Goal: Transaction & Acquisition: Purchase product/service

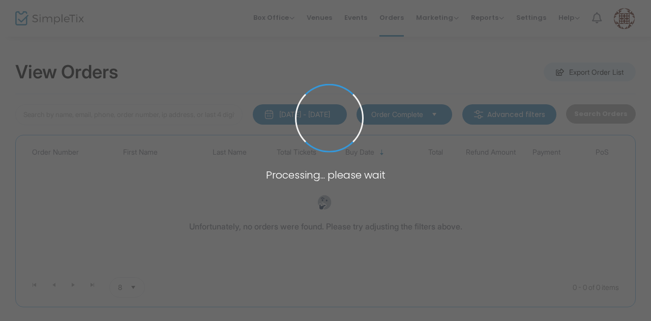
type input "[PERSON_NAME]"
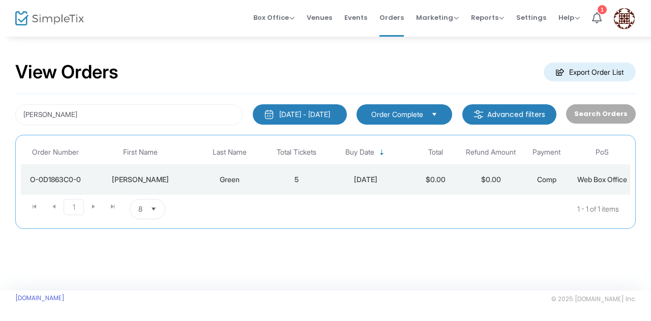
click at [227, 185] on div "Green" at bounding box center [229, 179] width 73 height 10
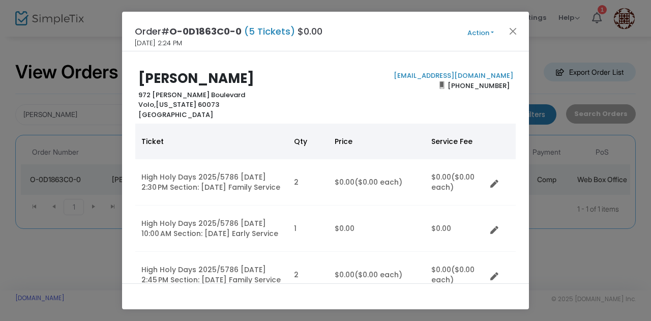
click at [483, 35] on button "Action" at bounding box center [480, 32] width 61 height 11
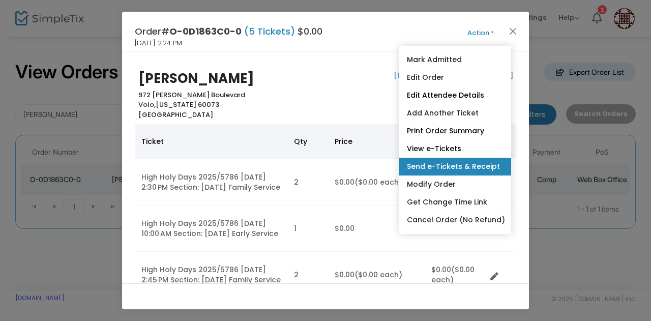
click at [468, 166] on link "Send e-Tickets & Receipt" at bounding box center [455, 167] width 112 height 18
type input "[EMAIL_ADDRESS][DOMAIN_NAME]"
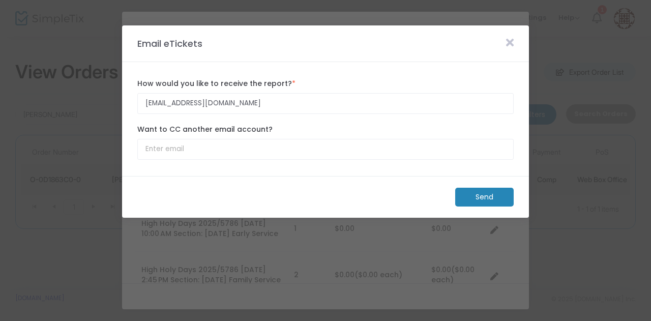
click at [487, 199] on m-button "Send" at bounding box center [484, 197] width 58 height 19
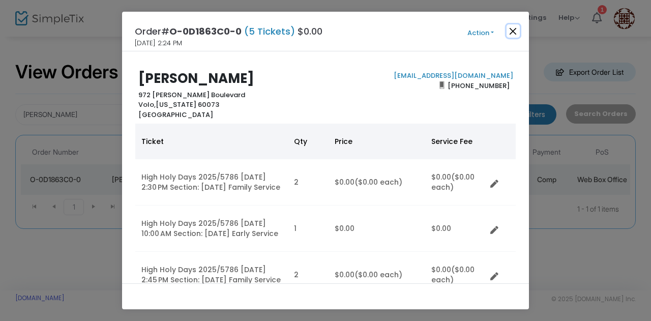
click at [514, 36] on button "Close" at bounding box center [513, 30] width 13 height 13
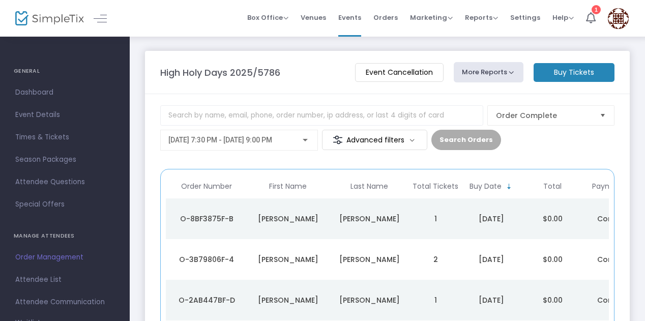
click at [555, 74] on m-button "Buy Tickets" at bounding box center [574, 72] width 81 height 19
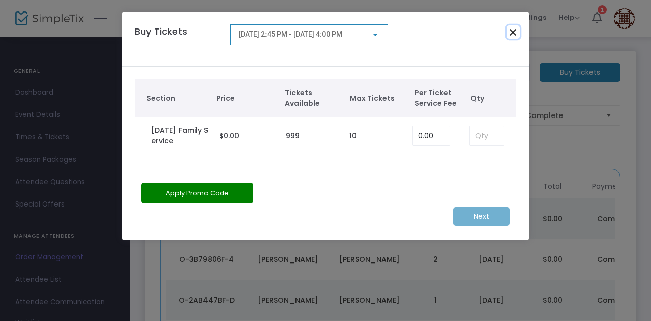
click at [511, 33] on button "Close" at bounding box center [513, 31] width 13 height 13
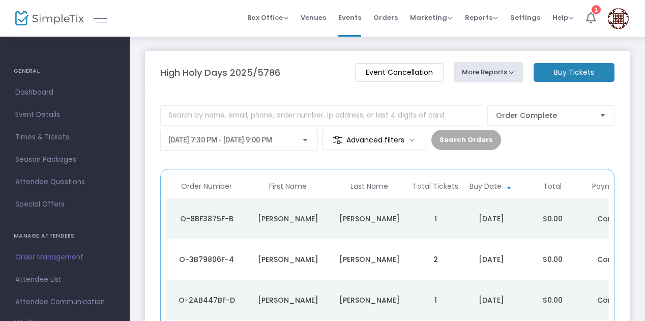
click at [546, 73] on m-button "Buy Tickets" at bounding box center [574, 72] width 81 height 19
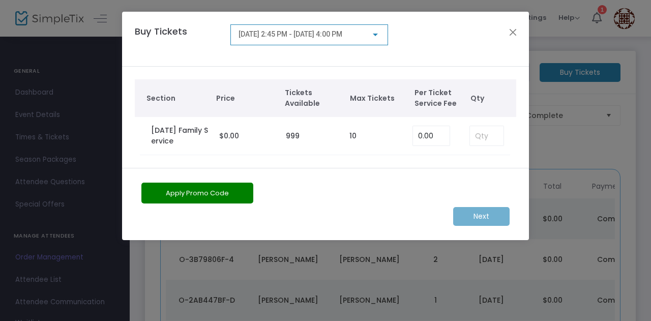
click at [342, 35] on span "9/23/2025 @ 2:45 PM - 9/23/2025 @ 4:00 PM" at bounding box center [291, 34] width 104 height 8
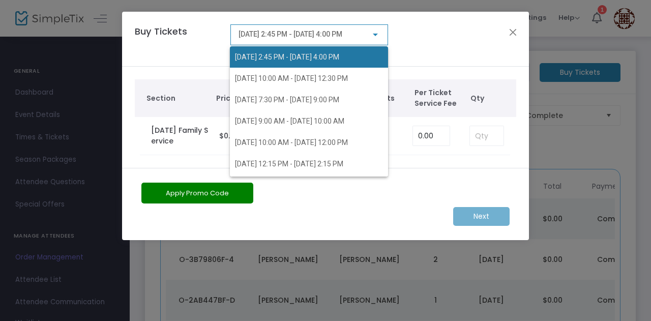
click at [332, 57] on span "9/23/2025 @ 2:45 PM - 9/23/2025 @ 4:00 PM" at bounding box center [287, 57] width 104 height 8
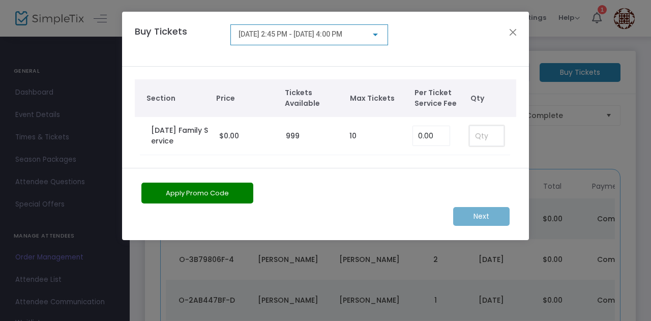
click at [481, 140] on input at bounding box center [487, 135] width 34 height 19
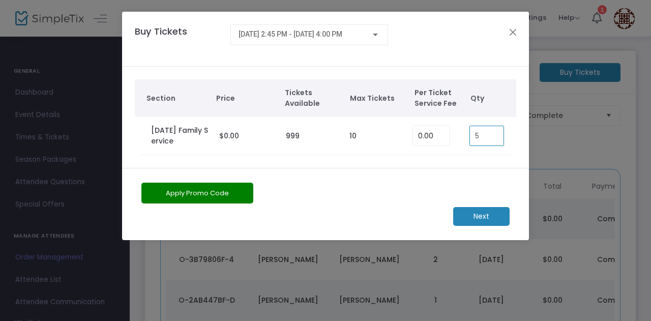
type input "5"
click at [475, 215] on m-button "Next" at bounding box center [481, 216] width 56 height 19
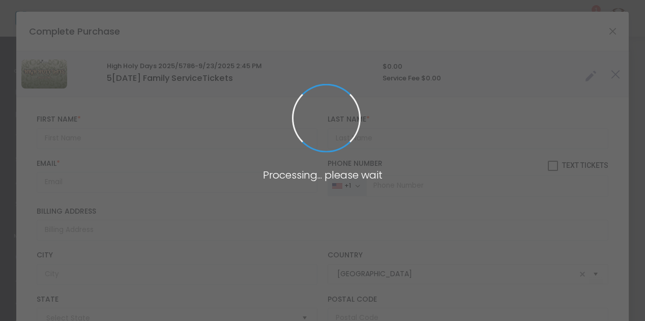
type input "Illinois"
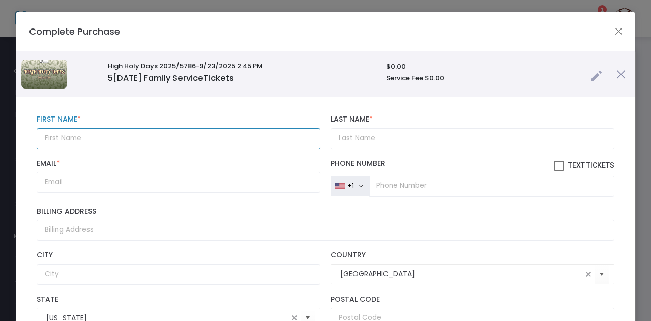
click at [101, 137] on input "text" at bounding box center [179, 138] width 284 height 21
type input "Mandy"
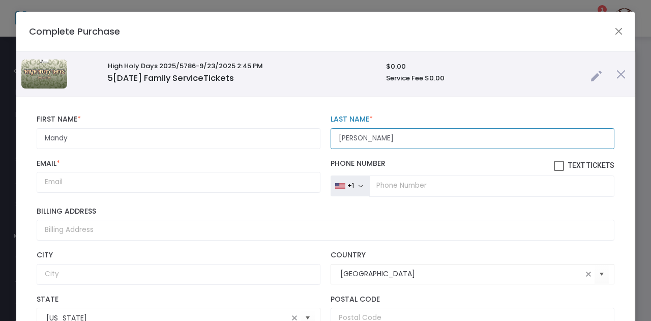
type input "Caudill"
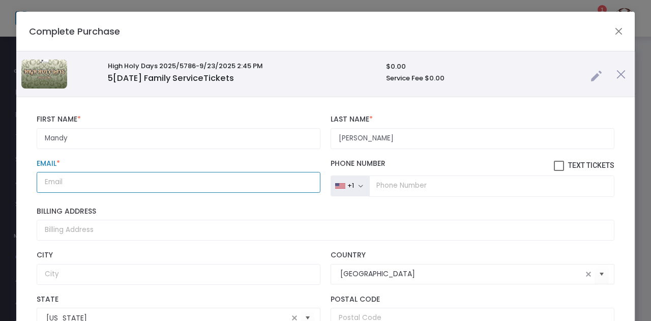
paste input "mandylcaudill@gmail.com"
type input "mandylcaudill@gmail.com"
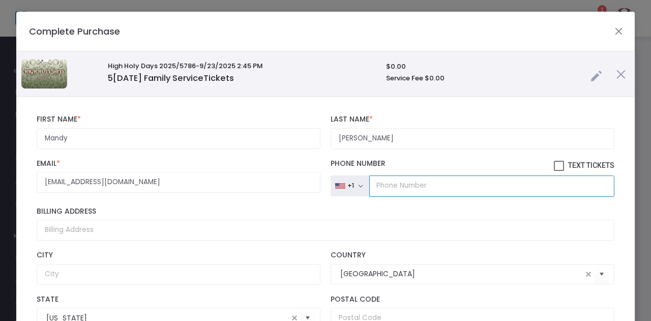
paste input "(847) 942-3631"
type input "(847) 942-3631"
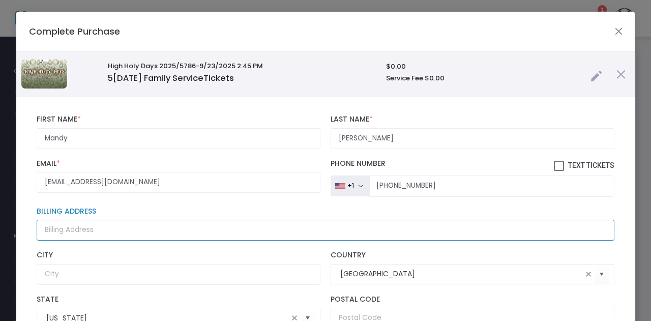
click at [105, 225] on input "Billing Address" at bounding box center [326, 230] width 578 height 21
paste input "1917 Taos Lane Volo, IL 60020"
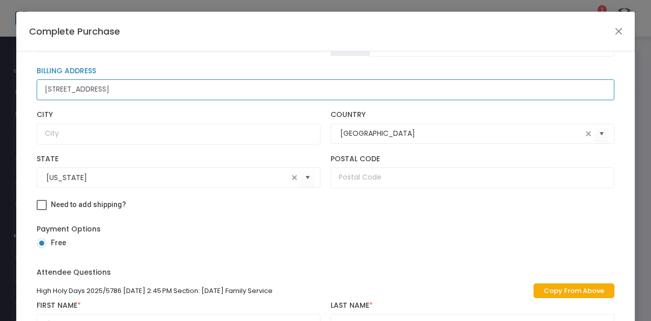
scroll to position [130, 0]
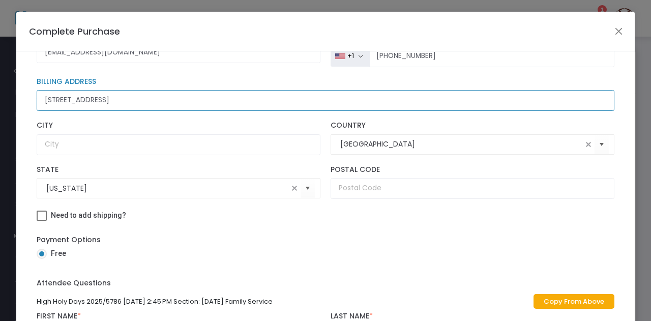
type input "1917 Taos Lane Volo, IL 60020"
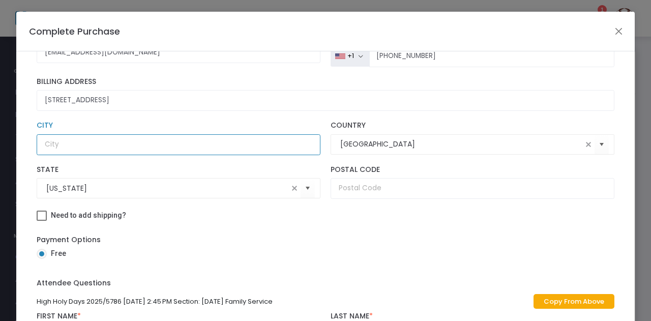
click at [109, 141] on input "text" at bounding box center [179, 144] width 284 height 21
type input "Volo"
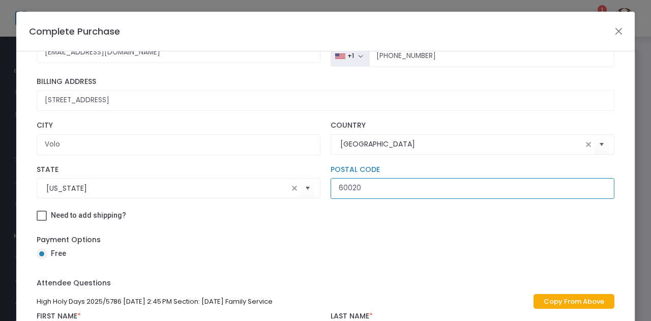
type input "60020"
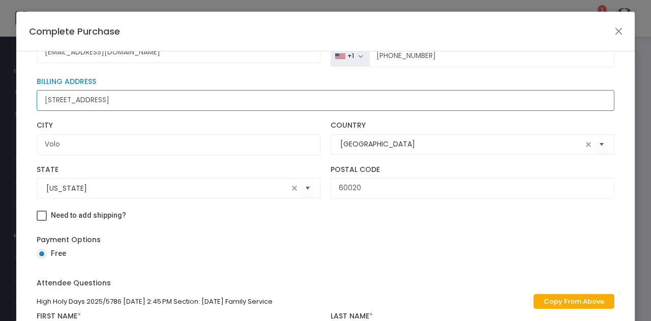
drag, startPoint x: 152, startPoint y: 95, endPoint x: 94, endPoint y: 96, distance: 58.0
click at [94, 96] on input "1917 Taos Lane Volo, IL 60020" at bounding box center [326, 100] width 578 height 21
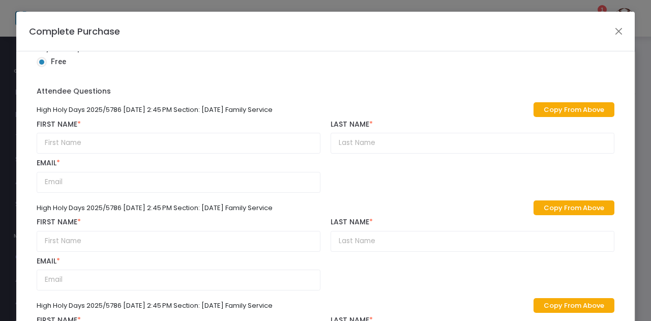
scroll to position [324, 0]
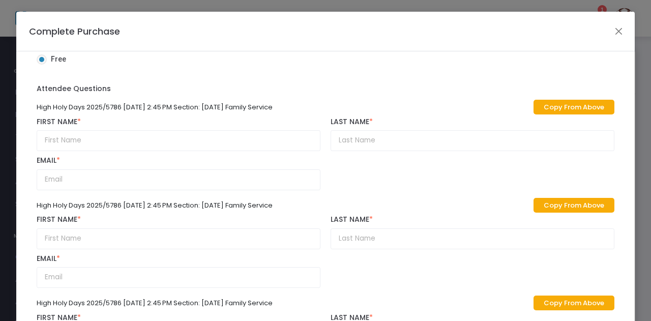
type input "1917 Taos Lane"
click at [537, 103] on link "Copy From Above" at bounding box center [574, 107] width 81 height 15
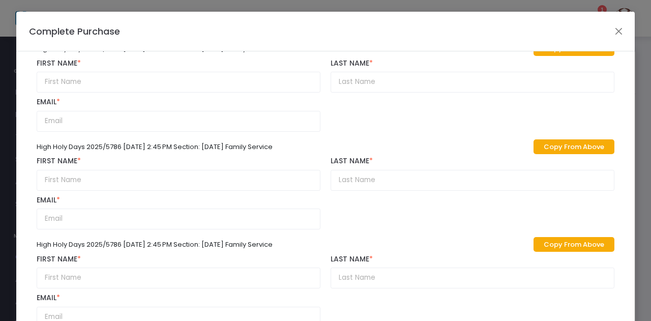
scroll to position [398, 0]
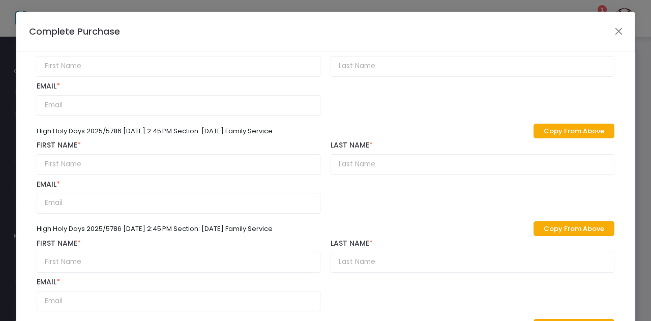
click at [534, 130] on link "Copy From Above" at bounding box center [574, 131] width 81 height 15
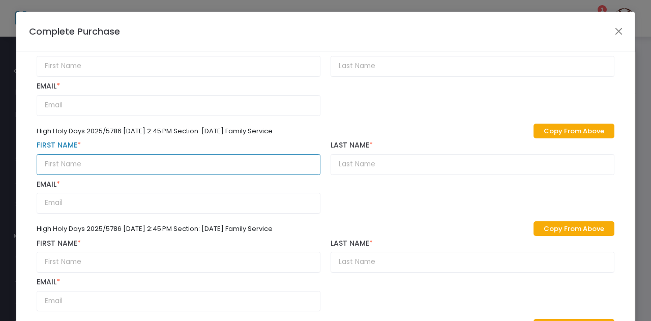
drag, startPoint x: 73, startPoint y: 161, endPoint x: 25, endPoint y: 165, distance: 48.5
click at [25, 165] on div "Mandy First Name * First Name is required. Caudill Last Name * Last Name is req…" at bounding box center [325, 112] width 619 height 826
type input "Jake"
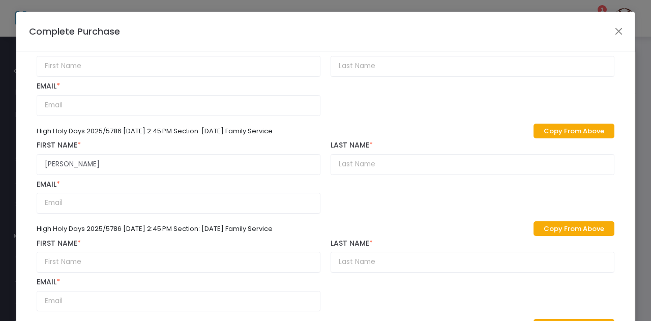
click at [534, 223] on link "Copy From Above" at bounding box center [574, 228] width 81 height 15
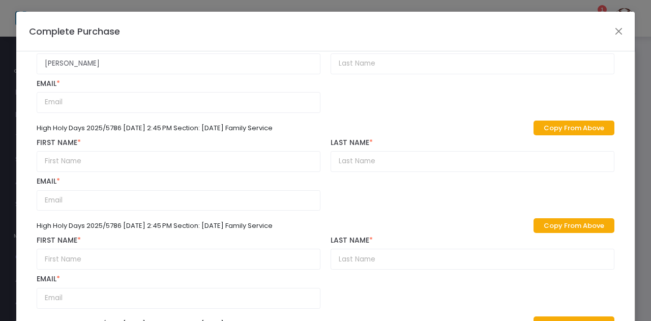
scroll to position [503, 0]
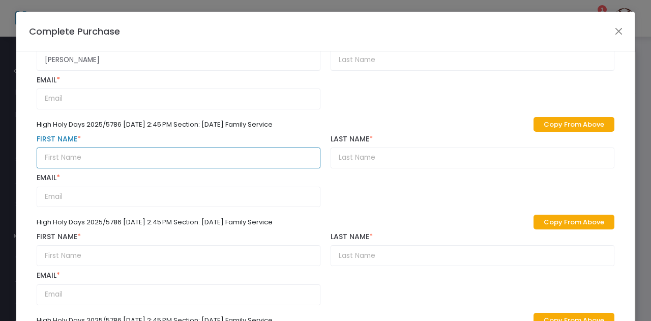
drag, startPoint x: 71, startPoint y: 153, endPoint x: 27, endPoint y: 150, distance: 43.9
click at [27, 150] on div "Mandy First Name * First Name is required. Caudill Last Name * Last Name is req…" at bounding box center [325, 8] width 619 height 826
type input "Jason"
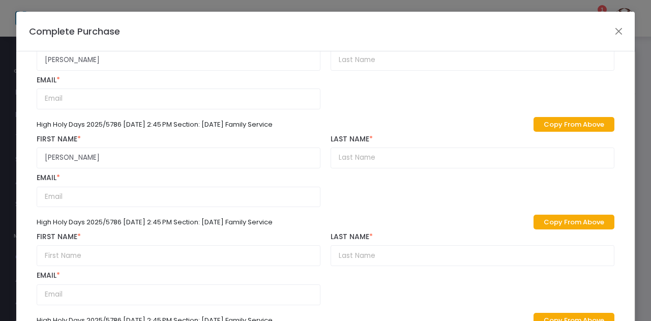
click at [534, 225] on link "Copy From Above" at bounding box center [574, 222] width 81 height 15
drag, startPoint x: 71, startPoint y: 251, endPoint x: 0, endPoint y: 257, distance: 71.4
click at [0, 257] on ngb-modal-window "Complete Purchase High Holy Days 2025/5786 -9/23/2025 2:45 PM 5 Rosh HaShanah F…" at bounding box center [325, 160] width 651 height 321
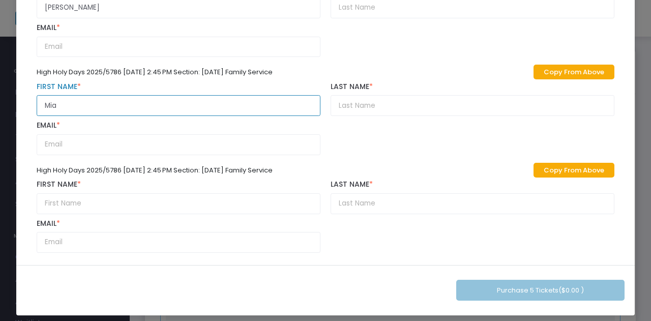
scroll to position [145, 0]
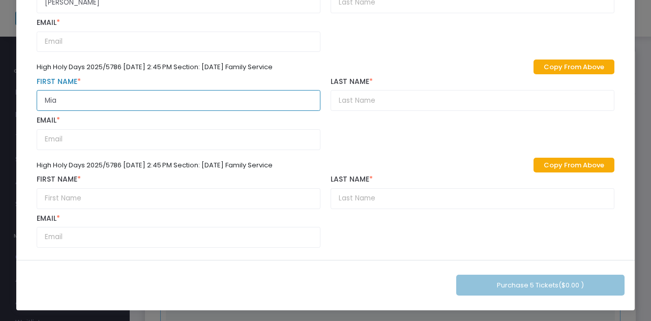
type input "Mia"
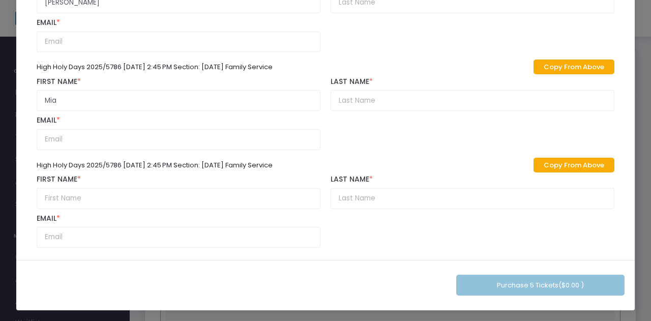
click at [536, 161] on link "Copy From Above" at bounding box center [574, 165] width 81 height 15
